Goal: Find specific page/section: Find specific page/section

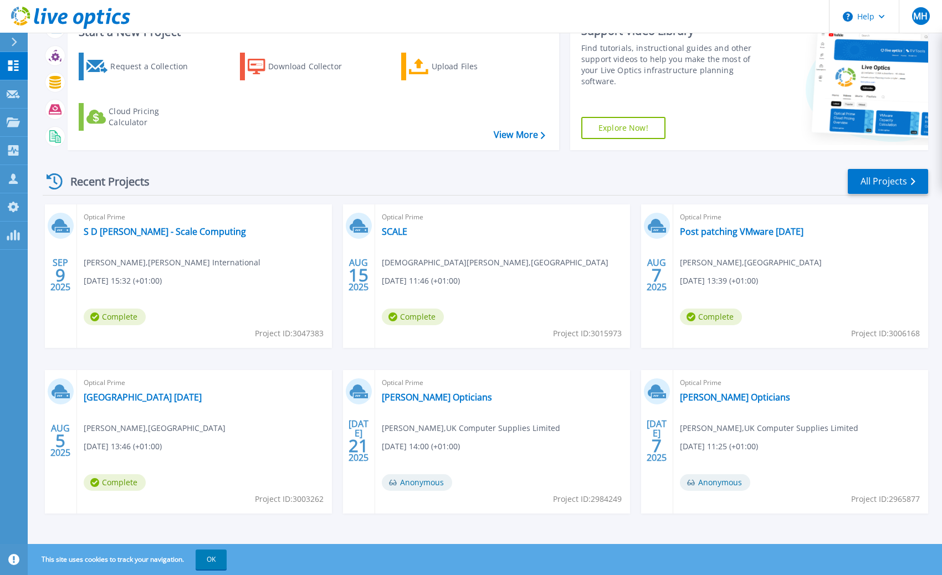
scroll to position [83, 0]
click at [904, 183] on link "All Projects" at bounding box center [888, 181] width 80 height 25
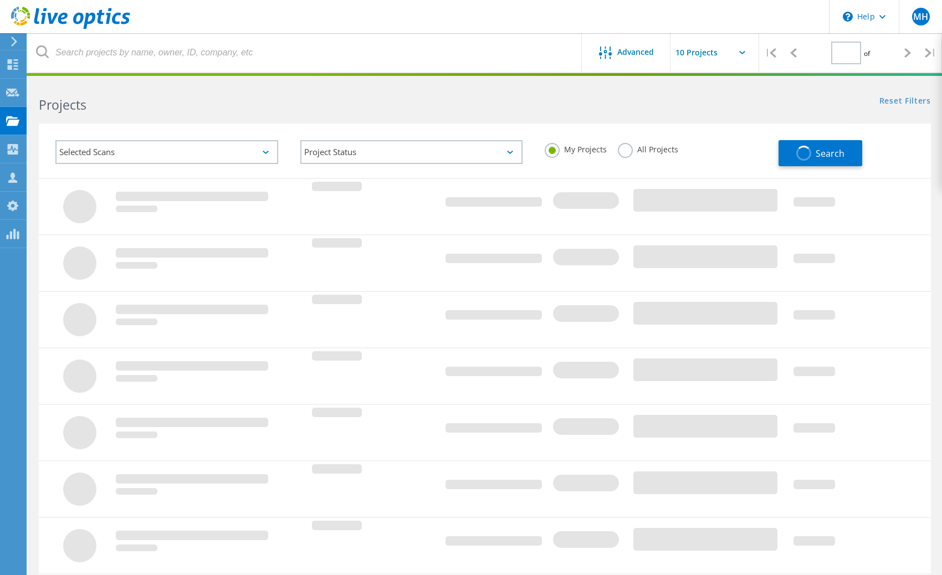
type input "1"
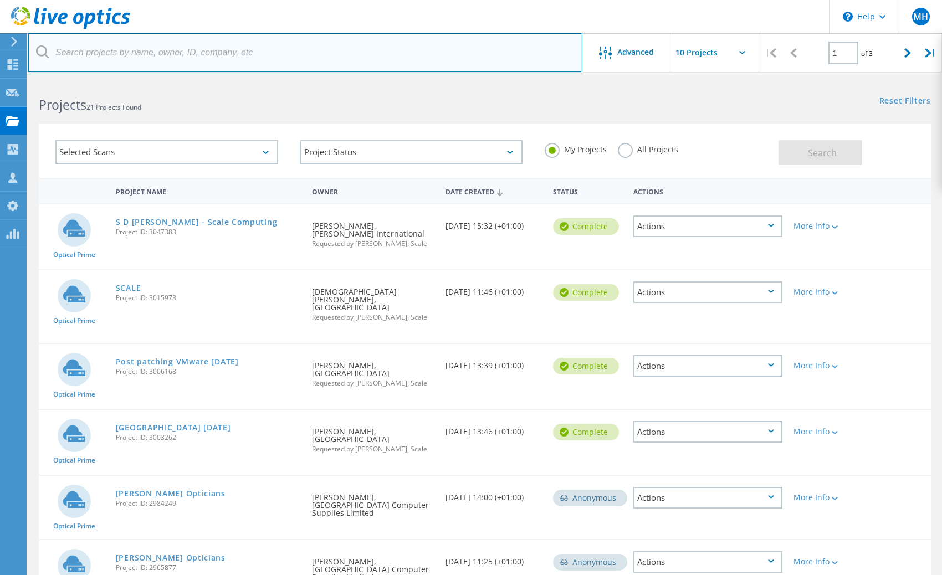
click at [238, 60] on input "text" at bounding box center [305, 52] width 555 height 39
type input "Innovative"
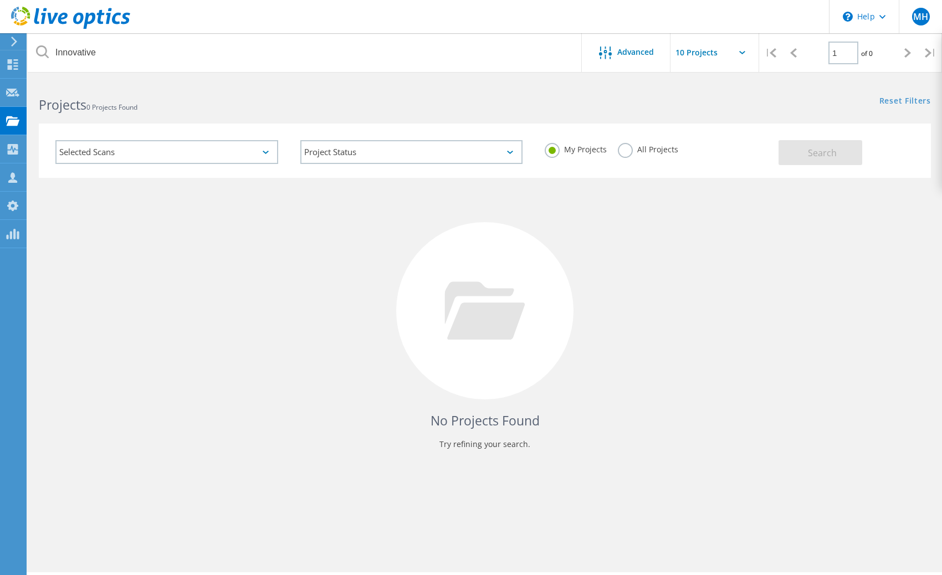
click at [629, 153] on label "All Projects" at bounding box center [648, 148] width 60 height 11
click at [0, 0] on input "All Projects" at bounding box center [0, 0] width 0 height 0
click at [838, 178] on div "No Projects Found Try refining your search." at bounding box center [485, 321] width 892 height 287
click at [811, 146] on button "Search" at bounding box center [821, 152] width 84 height 25
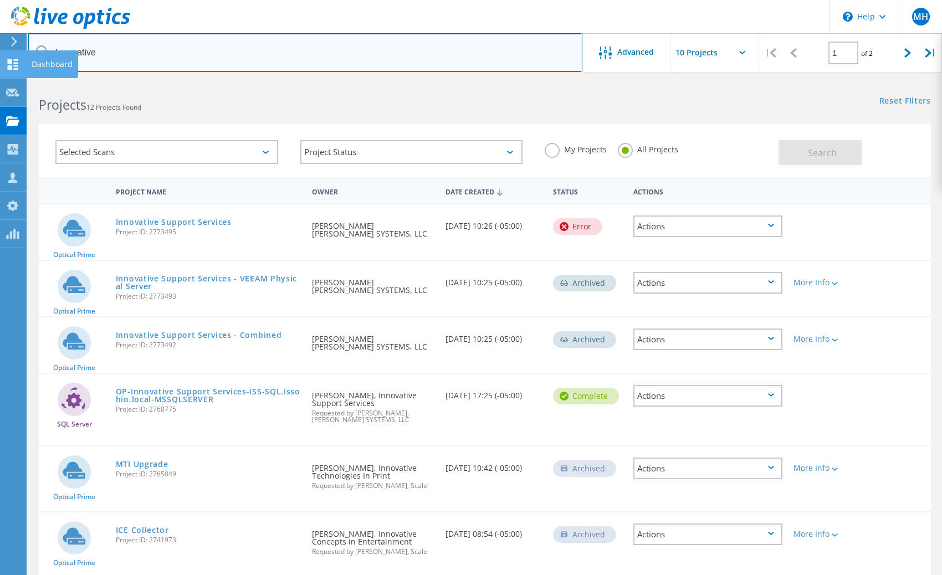
drag, startPoint x: 234, startPoint y: 55, endPoint x: 2, endPoint y: 51, distance: 232.9
click at [1, 80] on div "\n Help Explore Helpful Articles Contact Support MH OEM Team Member Max Heimes …" at bounding box center [471, 470] width 942 height 781
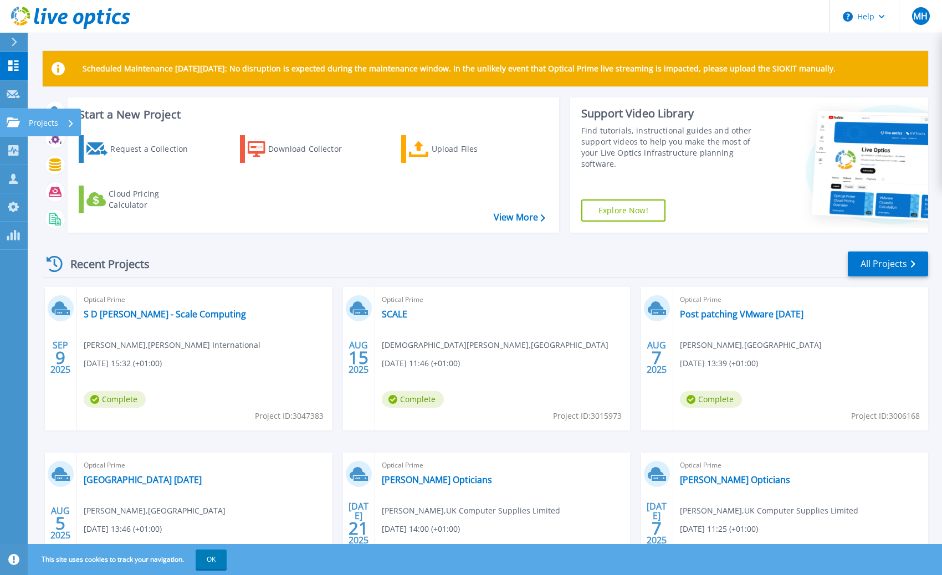
click at [13, 123] on icon at bounding box center [13, 122] width 13 height 9
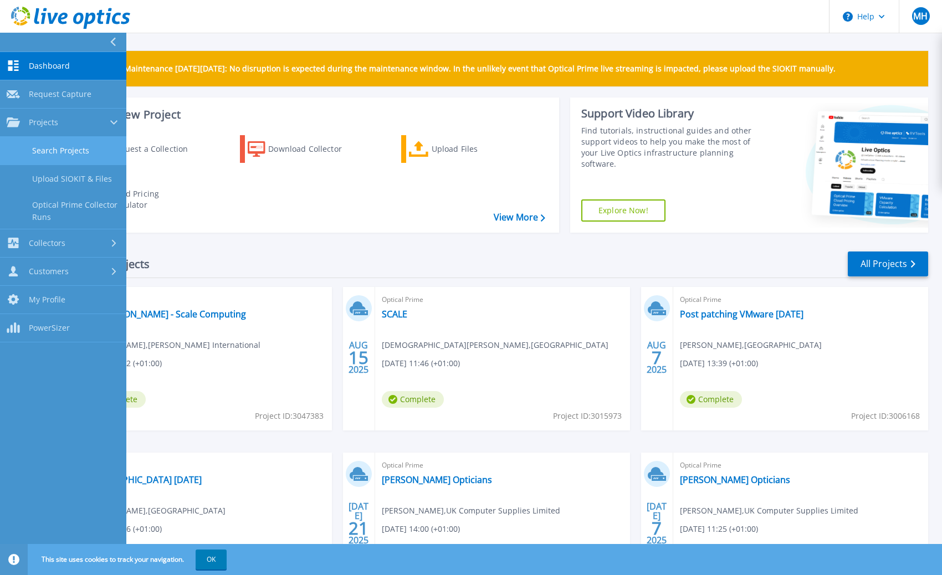
click at [58, 164] on link "Search Projects" at bounding box center [63, 151] width 126 height 28
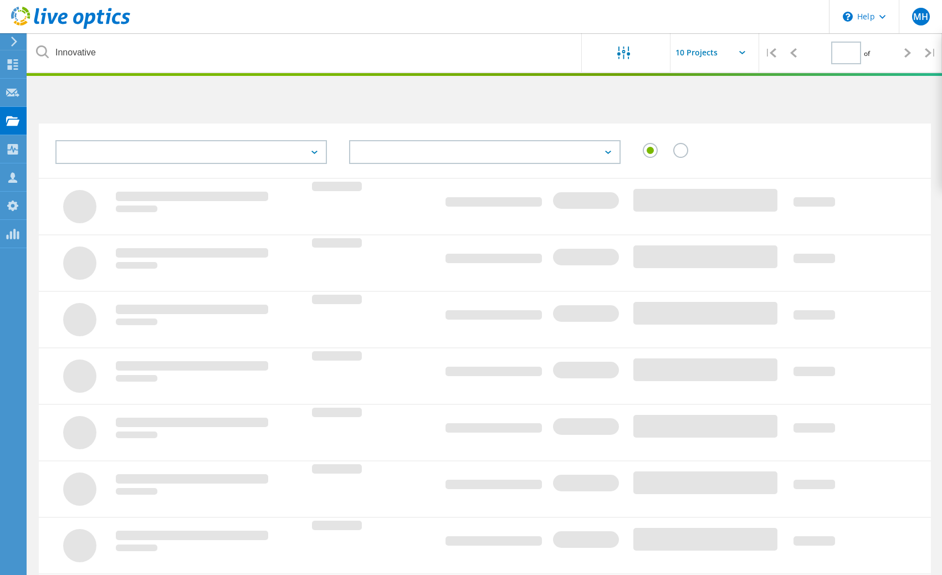
type input "1"
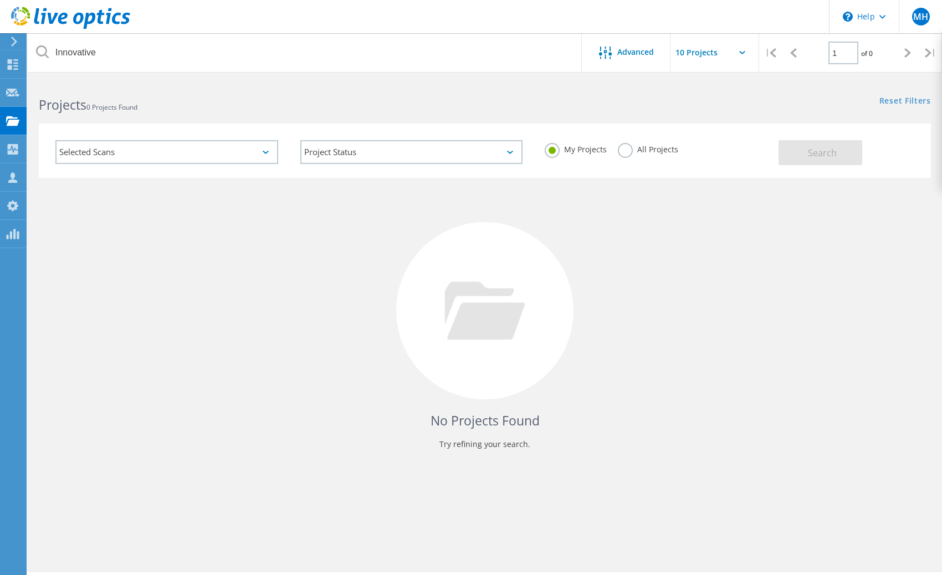
click at [621, 151] on label "All Projects" at bounding box center [648, 148] width 60 height 11
click at [0, 0] on input "All Projects" at bounding box center [0, 0] width 0 height 0
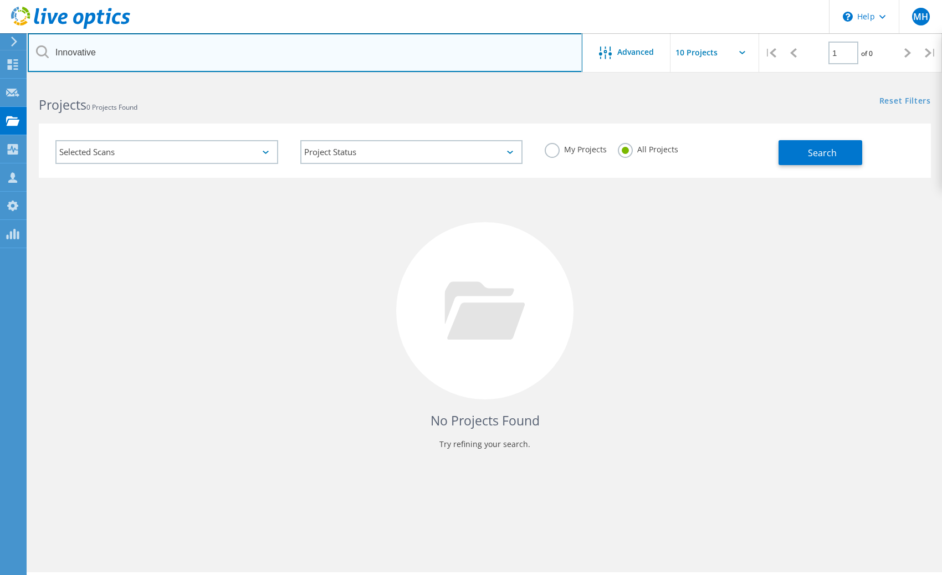
click at [332, 54] on input "Innovative" at bounding box center [305, 52] width 555 height 39
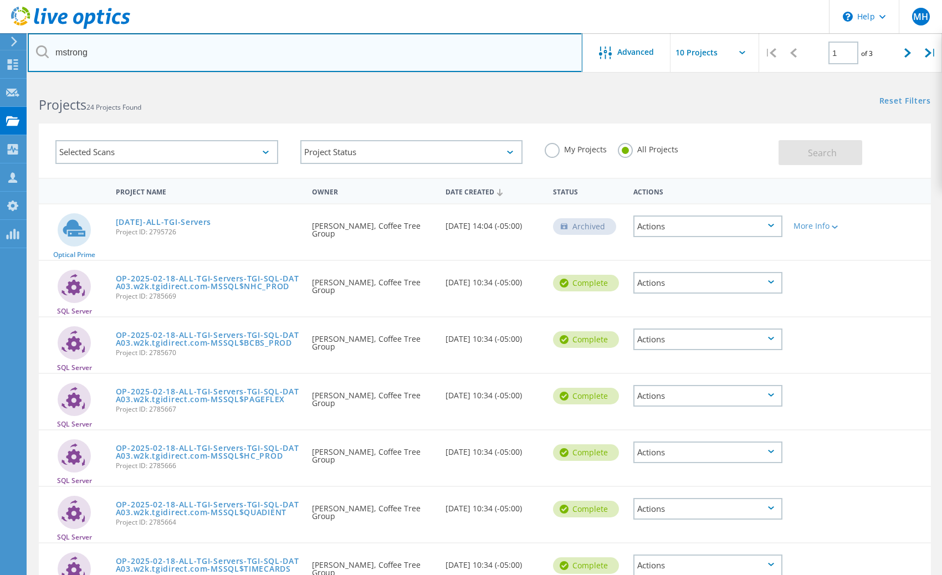
click at [278, 59] on input "mstrong" at bounding box center [305, 52] width 555 height 39
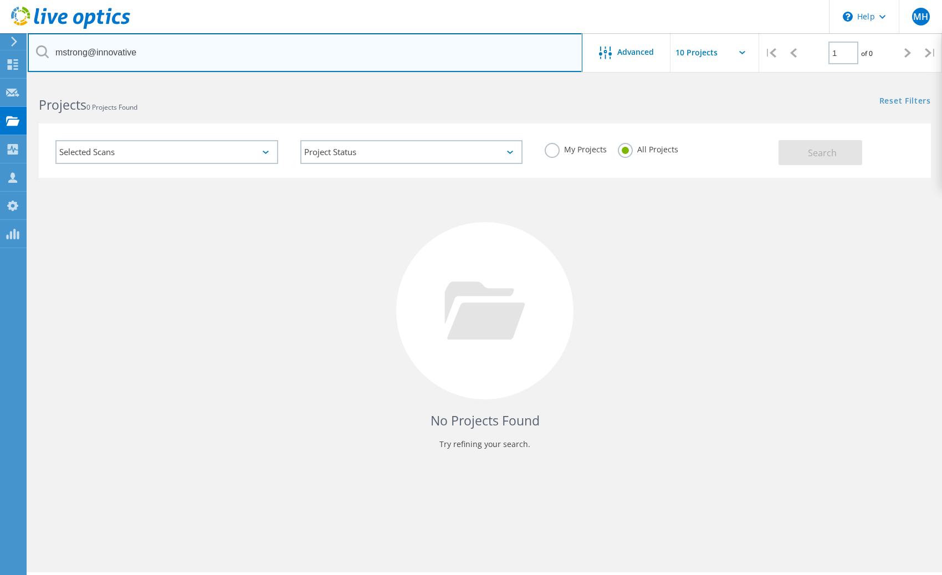
drag, startPoint x: 360, startPoint y: 53, endPoint x: 63, endPoint y: 39, distance: 297.4
click at [63, 39] on input "mstrong@innovative" at bounding box center [305, 52] width 555 height 39
drag, startPoint x: 304, startPoint y: 47, endPoint x: 96, endPoint y: 49, distance: 207.3
click at [96, 49] on input "huw" at bounding box center [305, 52] width 555 height 39
paste input "Huw.Wilkins@insight.com"
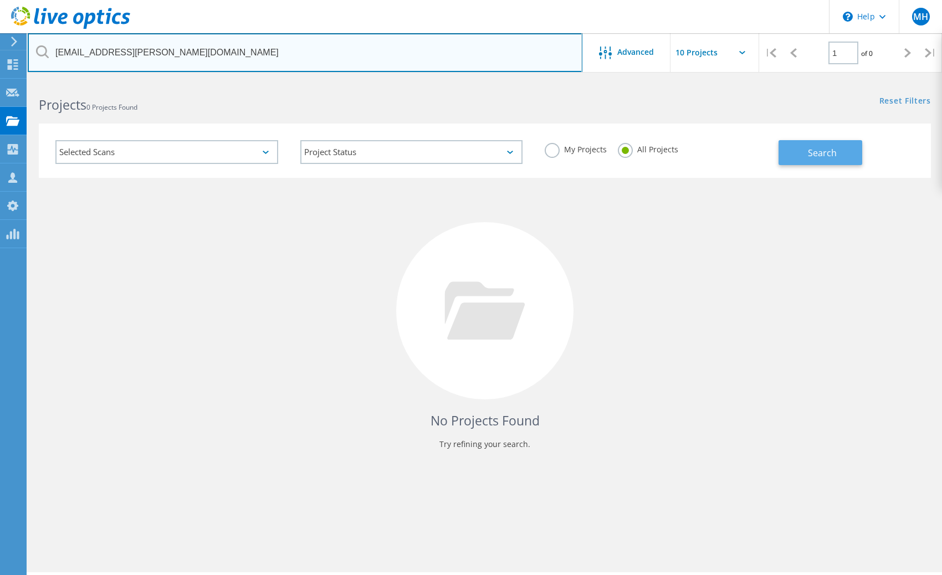
type input "Huw.Wilkins@insight.com"
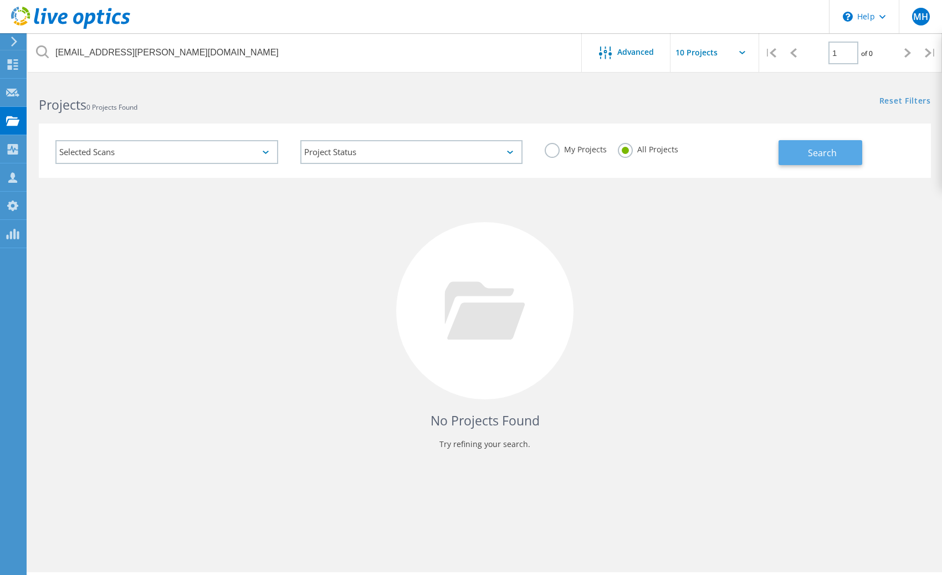
click at [796, 152] on button "Search" at bounding box center [821, 152] width 84 height 25
